Goal: Task Accomplishment & Management: Manage account settings

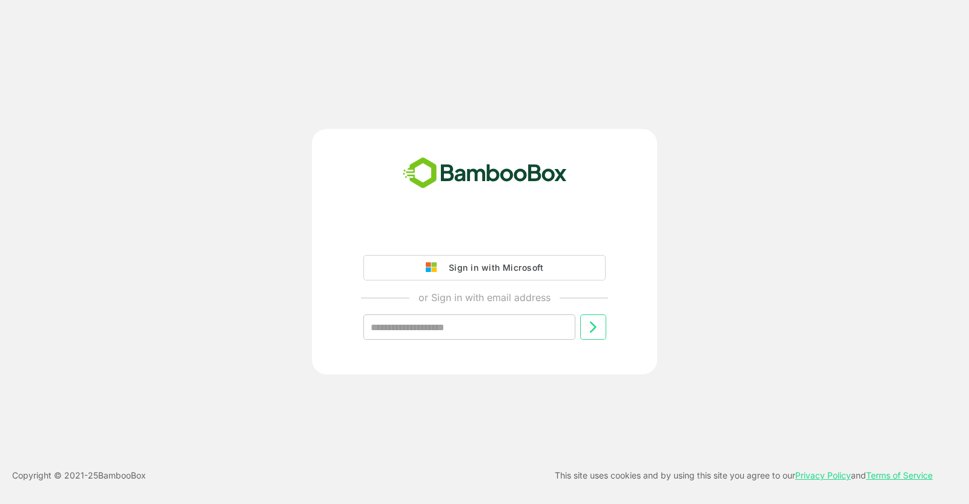
click at [488, 266] on div "Sign in with Microsoft" at bounding box center [493, 268] width 101 height 16
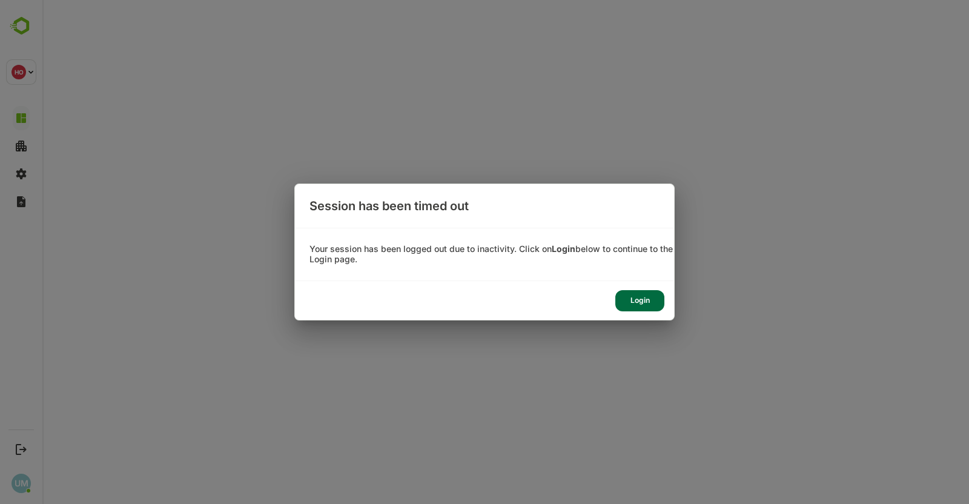
click at [642, 304] on div "Login" at bounding box center [640, 300] width 49 height 21
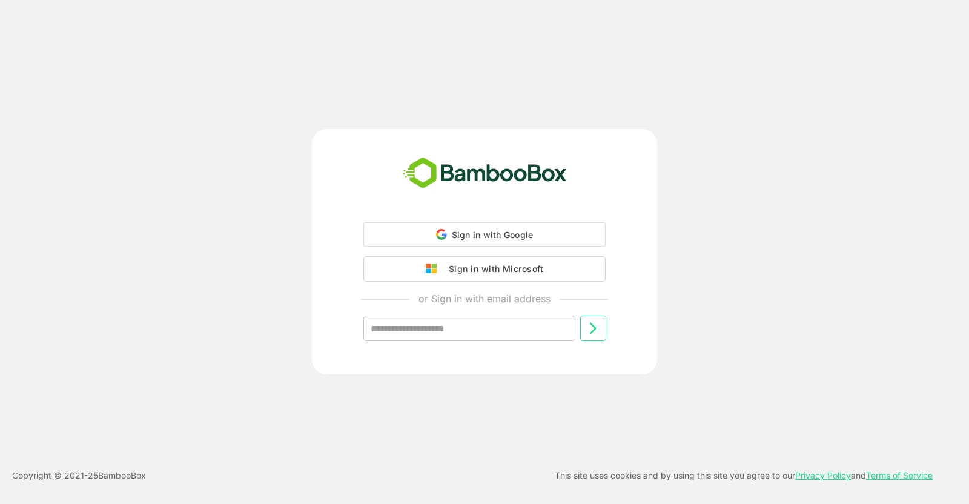
click at [468, 271] on div "Sign in with Google Sign in with Google. Opens in new tab Sign in with Microsof…" at bounding box center [485, 291] width 302 height 138
click at [468, 271] on div "Sign in with Microsoft" at bounding box center [493, 268] width 101 height 16
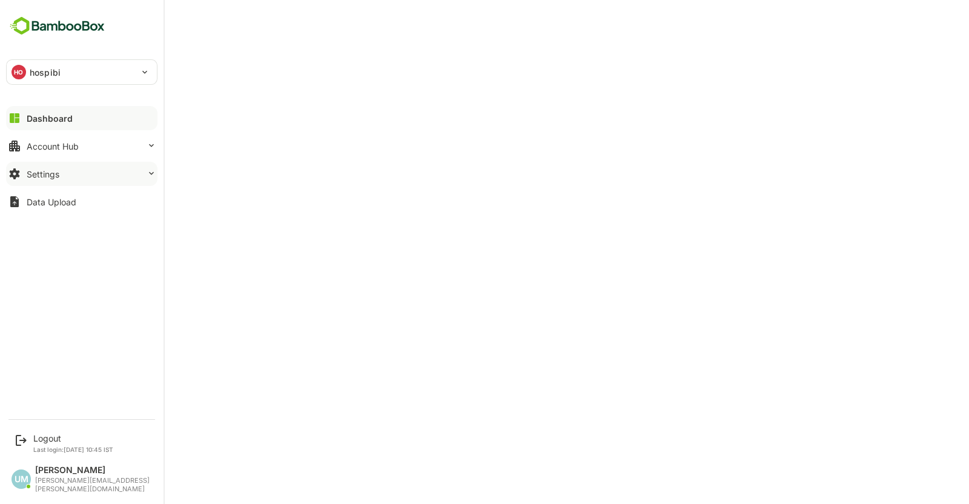
click at [55, 181] on button "Settings" at bounding box center [81, 174] width 151 height 24
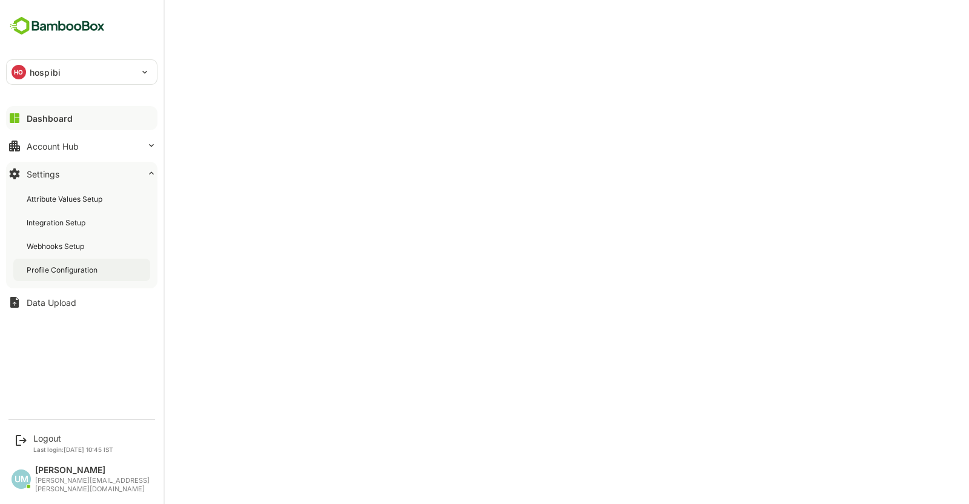
click at [68, 270] on div "Profile Configuration" at bounding box center [63, 270] width 73 height 10
click at [48, 29] on img at bounding box center [57, 26] width 102 height 23
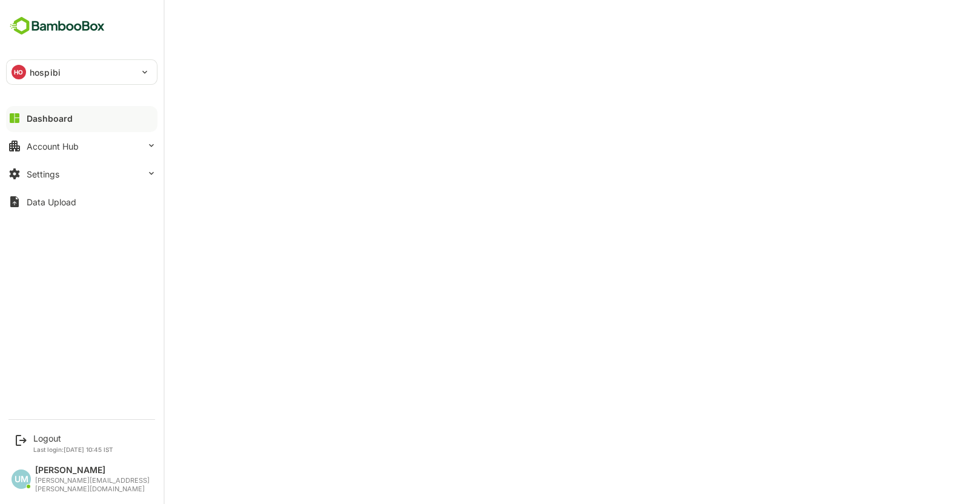
click at [58, 78] on p "hospibi" at bounding box center [45, 72] width 31 height 13
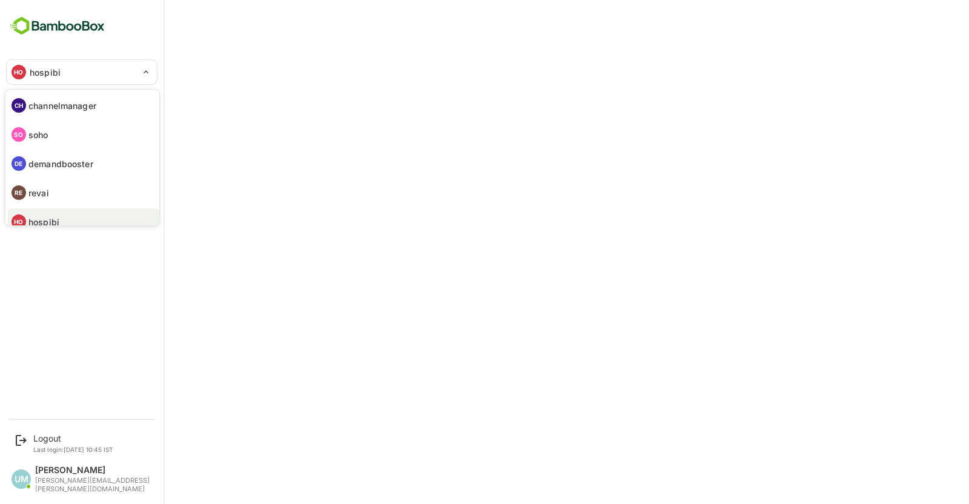
scroll to position [9, 0]
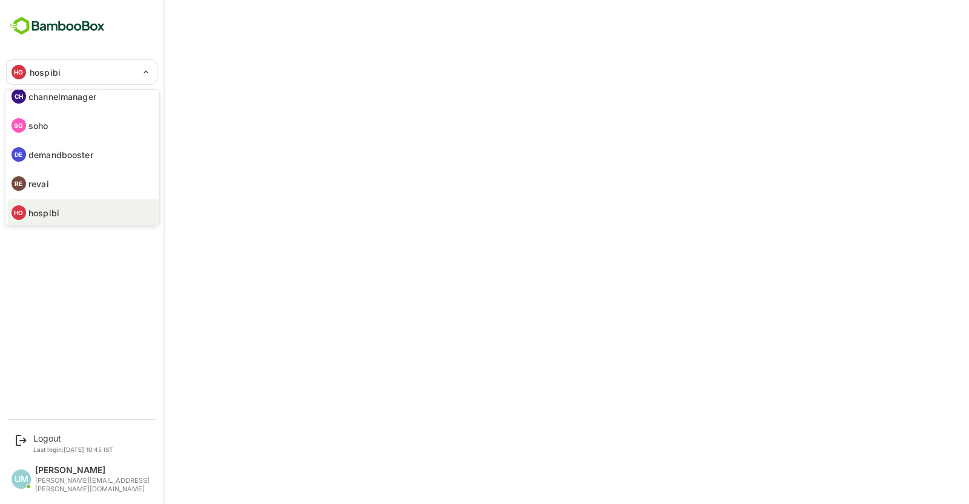
click at [161, 125] on div at bounding box center [484, 252] width 969 height 504
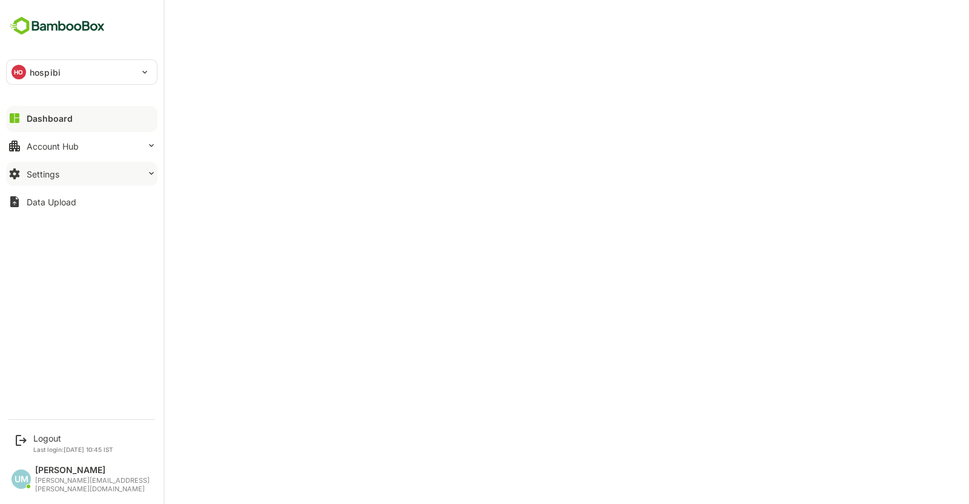
click at [58, 164] on button "Settings" at bounding box center [81, 174] width 151 height 24
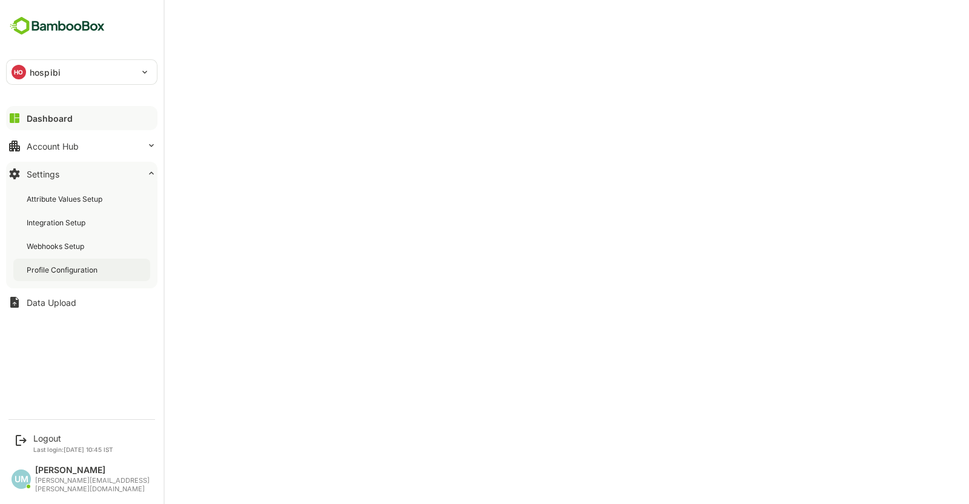
click at [52, 274] on div "Profile Configuration" at bounding box center [63, 270] width 73 height 10
click at [50, 122] on div "Dashboard" at bounding box center [49, 118] width 44 height 10
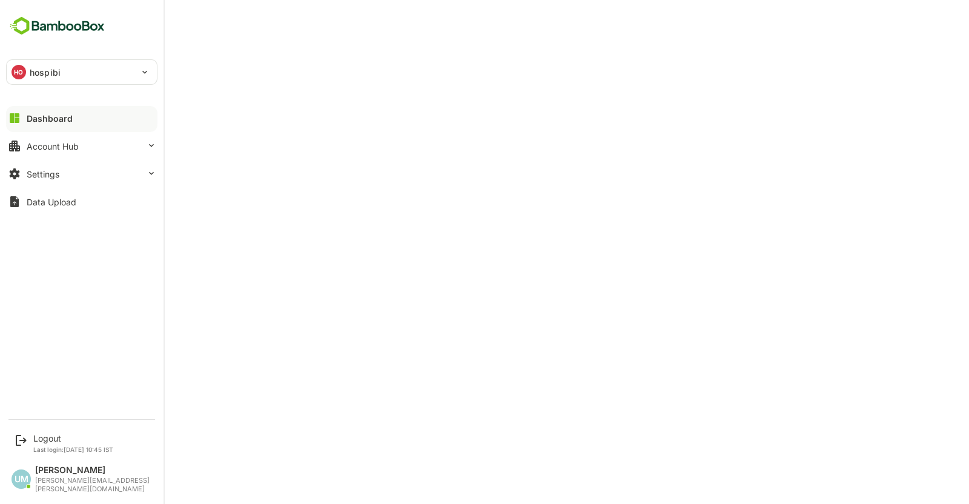
click at [45, 115] on div "Dashboard" at bounding box center [50, 118] width 46 height 10
click at [32, 116] on div "Dashboard" at bounding box center [50, 118] width 46 height 10
click at [36, 174] on div "Settings" at bounding box center [43, 174] width 33 height 10
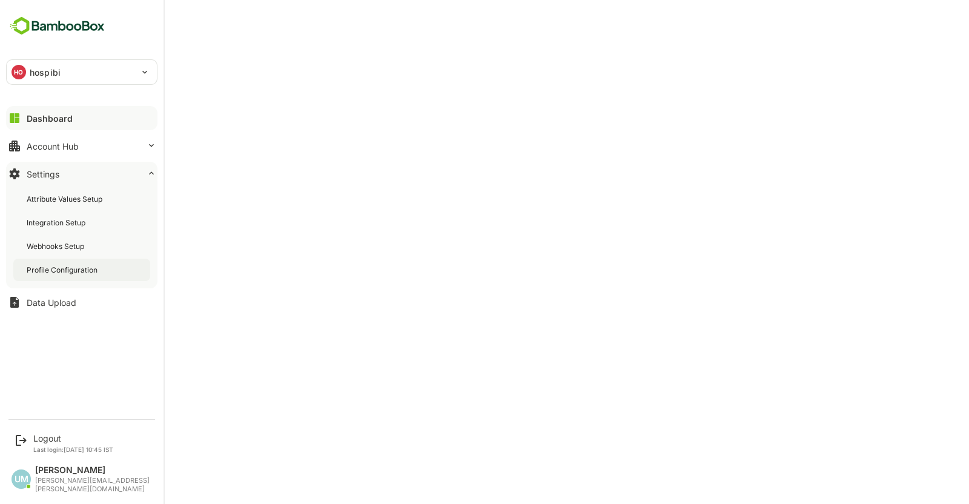
click at [50, 274] on div "Profile Configuration" at bounding box center [63, 270] width 73 height 10
click at [53, 119] on div "Dashboard" at bounding box center [49, 118] width 44 height 10
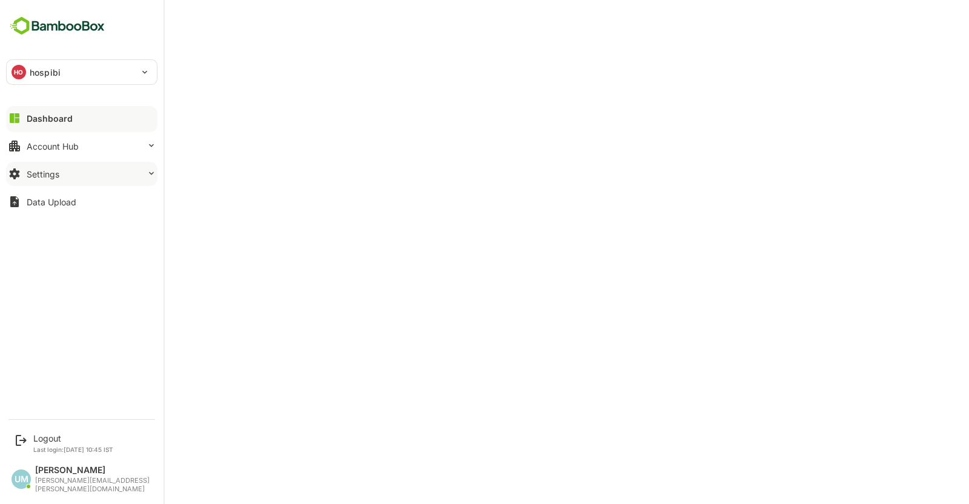
click at [53, 181] on button "Settings" at bounding box center [81, 174] width 151 height 24
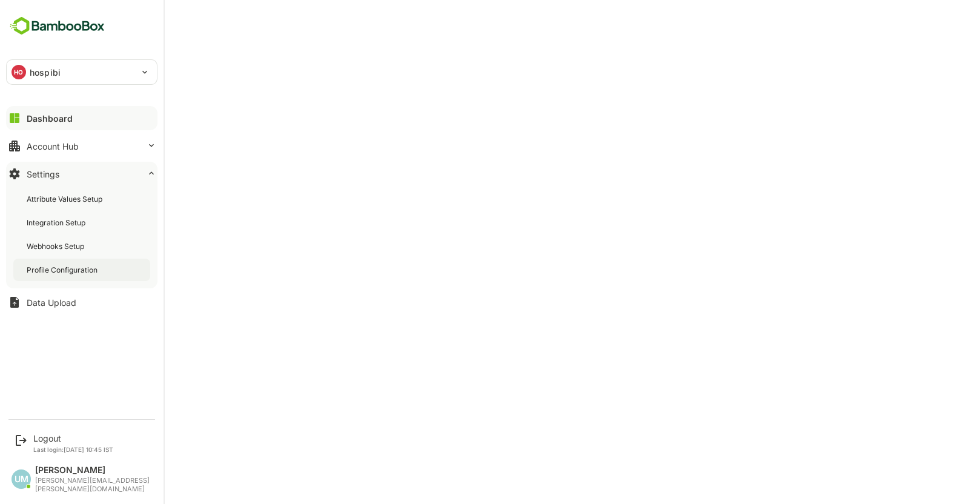
click at [75, 268] on div "Profile Configuration" at bounding box center [63, 270] width 73 height 10
click at [44, 122] on div "Dashboard" at bounding box center [49, 118] width 44 height 10
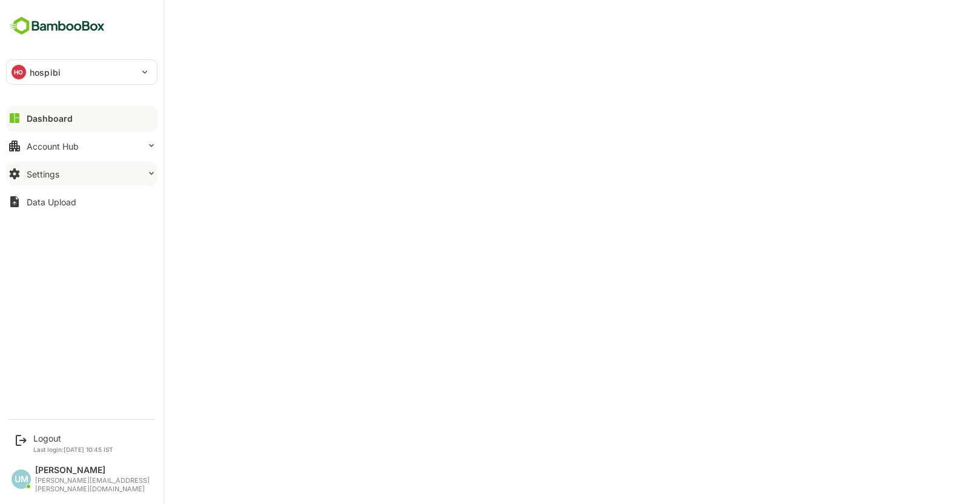
click at [53, 179] on button "Settings" at bounding box center [81, 174] width 151 height 24
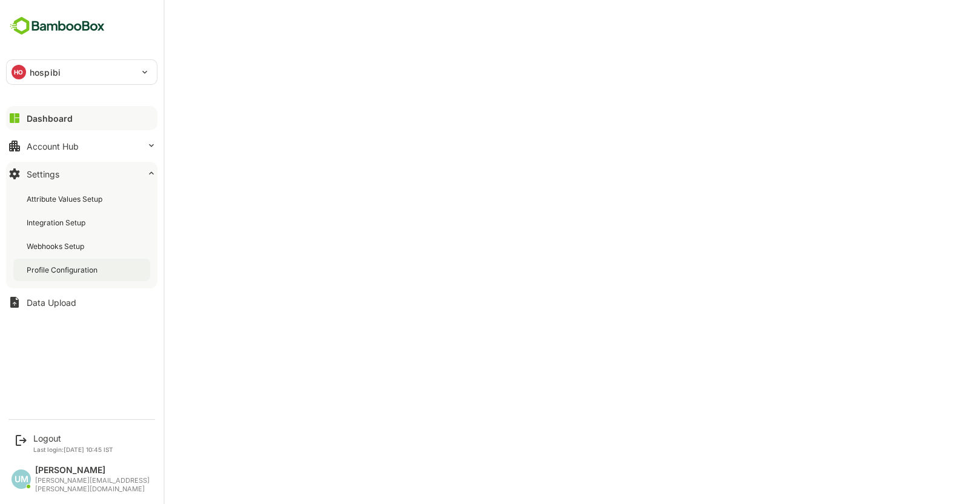
click at [65, 276] on div "Profile Configuration" at bounding box center [81, 270] width 137 height 22
click at [56, 27] on img at bounding box center [57, 26] width 102 height 23
